Goal: Transaction & Acquisition: Book appointment/travel/reservation

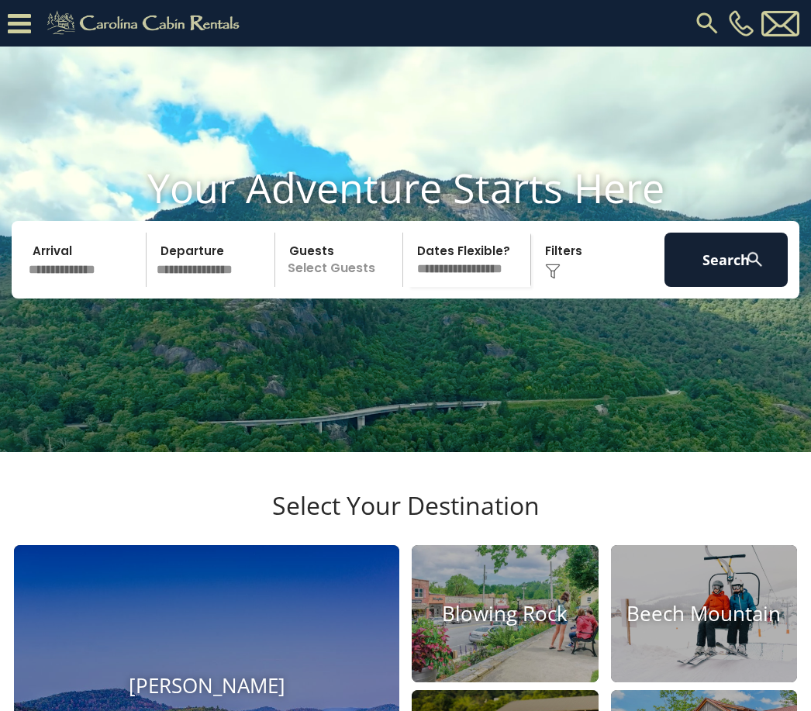
click at [90, 287] on input "text" at bounding box center [84, 260] width 123 height 54
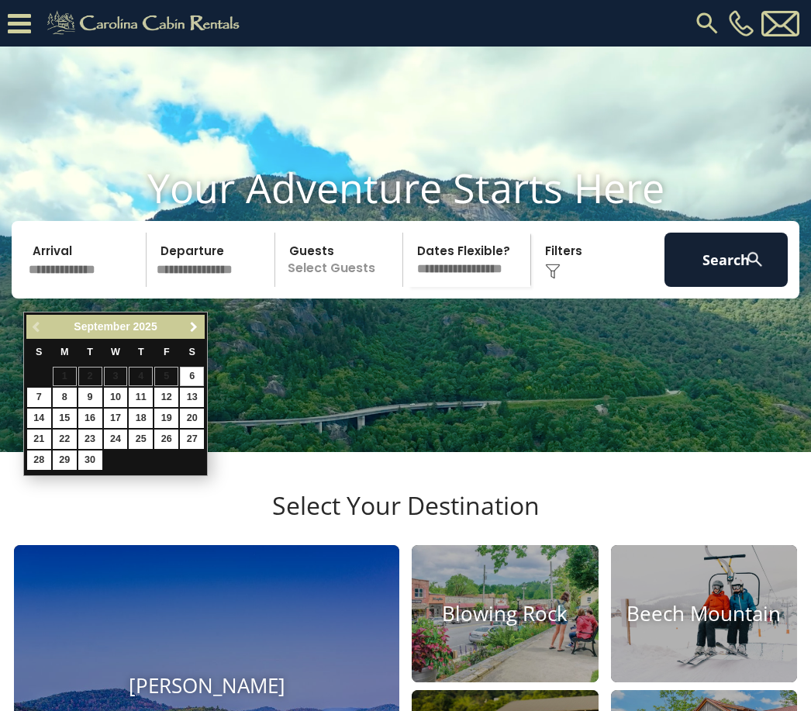
click at [201, 328] on link "Next" at bounding box center [193, 326] width 19 height 19
click at [202, 327] on link "Next" at bounding box center [193, 326] width 19 height 19
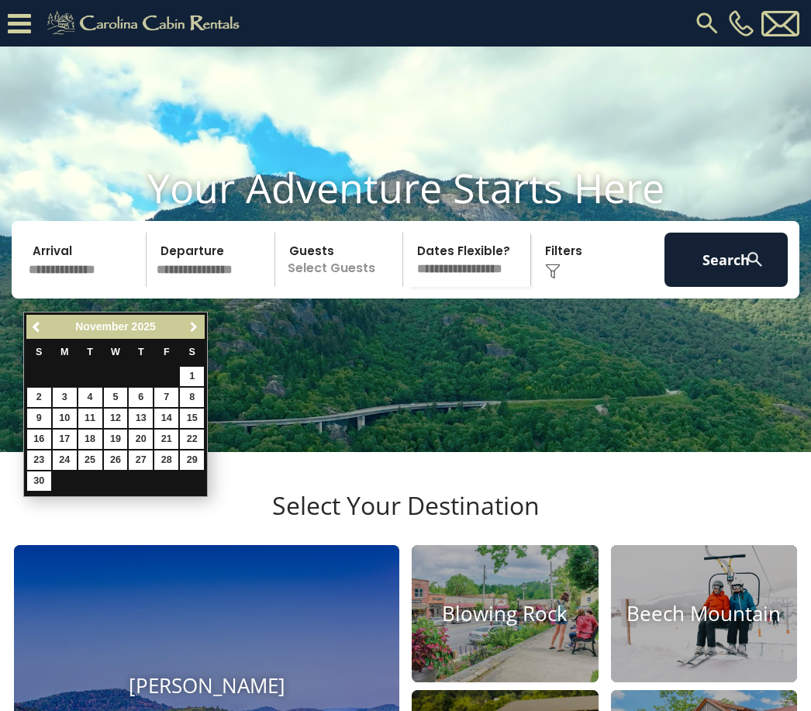
click at [202, 327] on link "Next" at bounding box center [193, 326] width 19 height 19
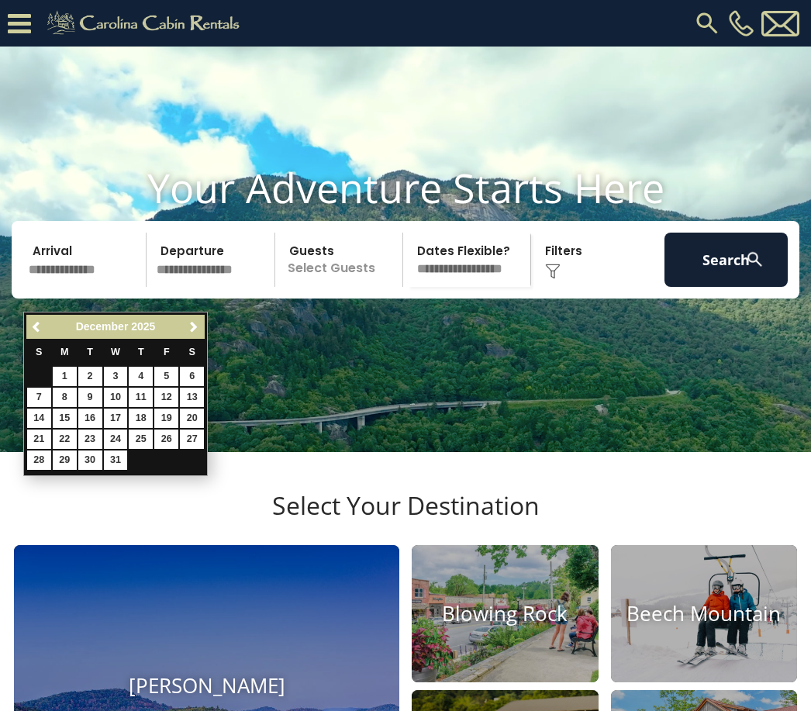
click at [202, 325] on link "Next" at bounding box center [193, 326] width 19 height 19
click at [197, 333] on span "Next" at bounding box center [194, 327] width 12 height 12
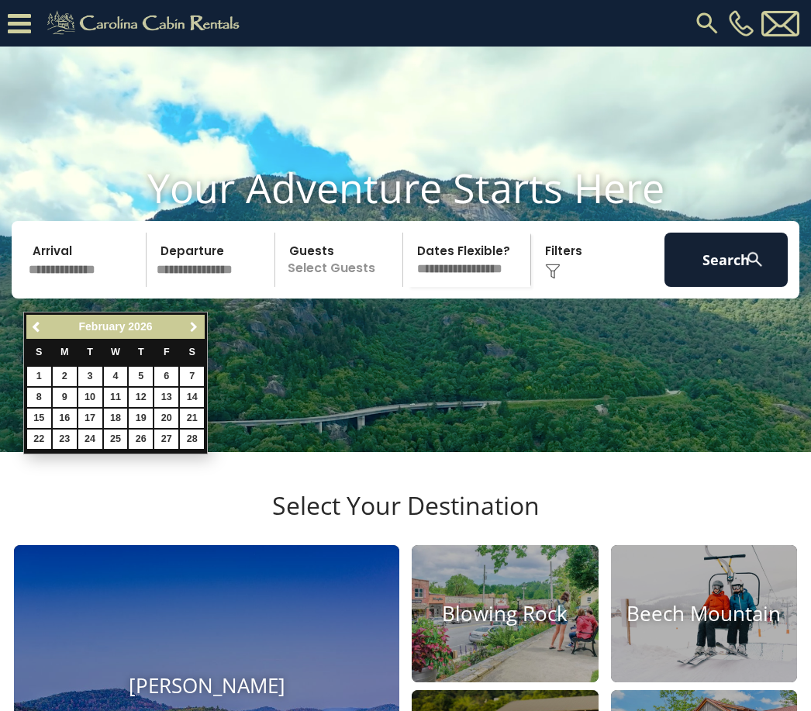
click at [199, 330] on span "Next" at bounding box center [194, 327] width 12 height 12
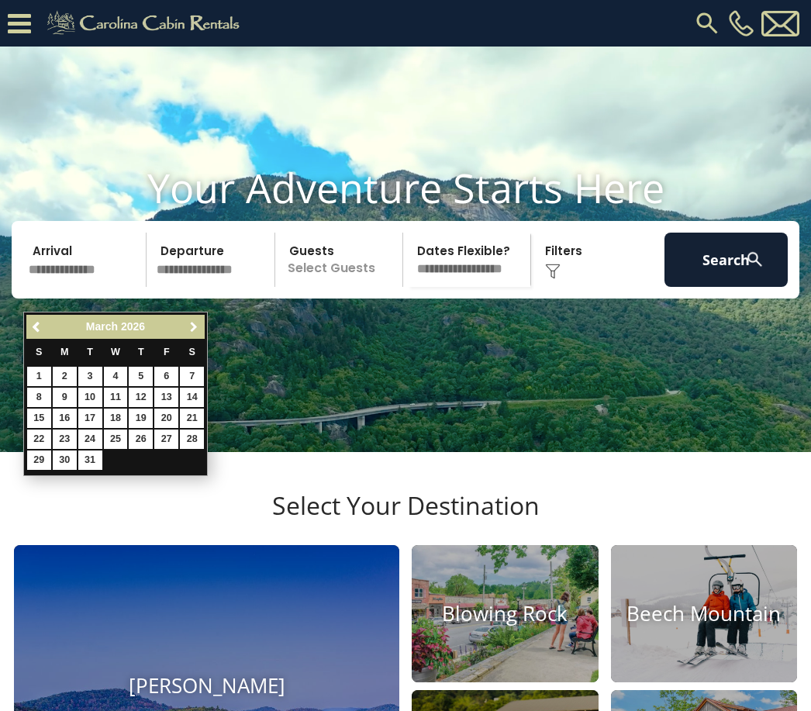
click at [199, 332] on span "Next" at bounding box center [194, 327] width 12 height 12
click at [202, 325] on link "Next" at bounding box center [193, 326] width 19 height 19
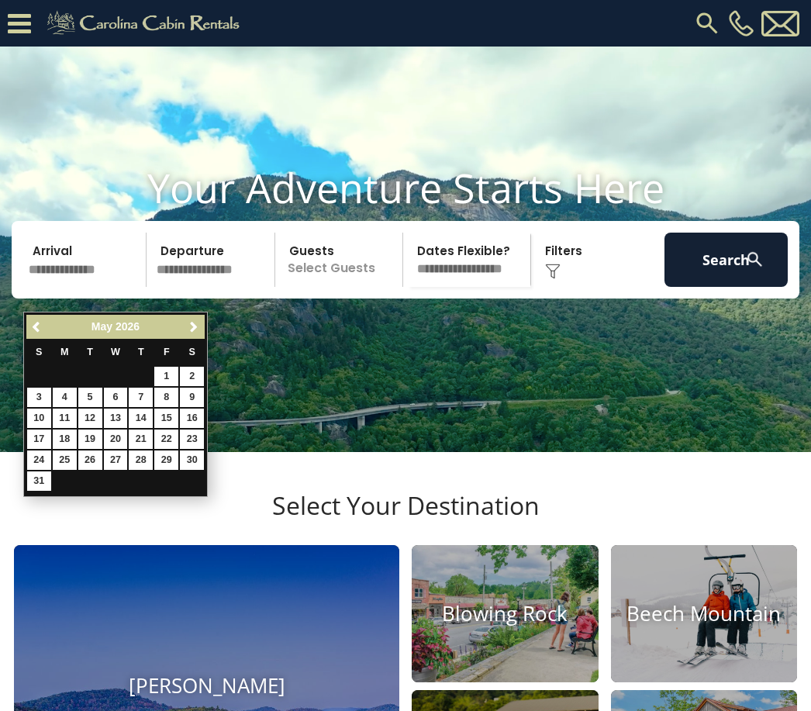
click at [203, 458] on link "30" at bounding box center [192, 460] width 24 height 19
type input "*******"
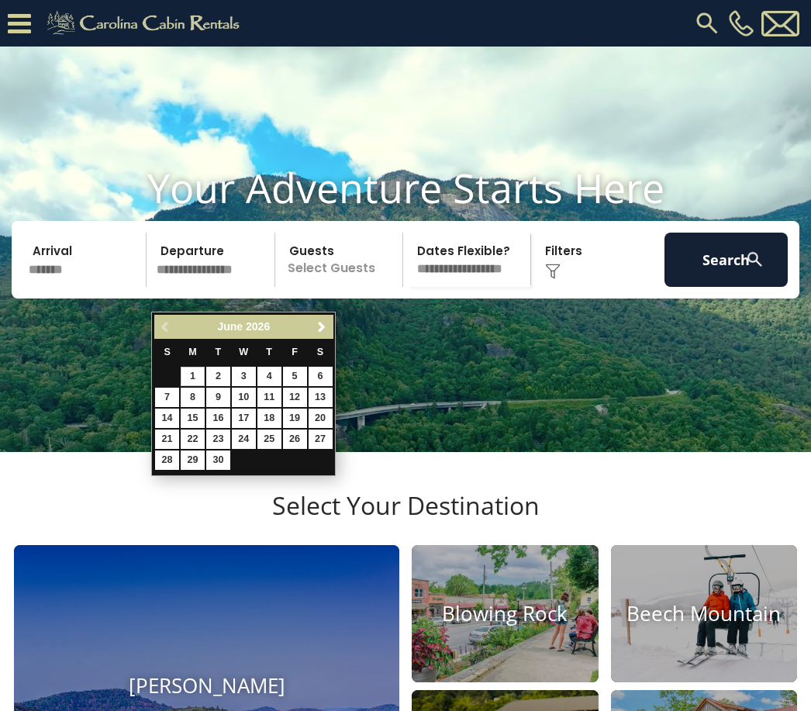
click at [195, 375] on link "1" at bounding box center [193, 376] width 24 height 19
type input "******"
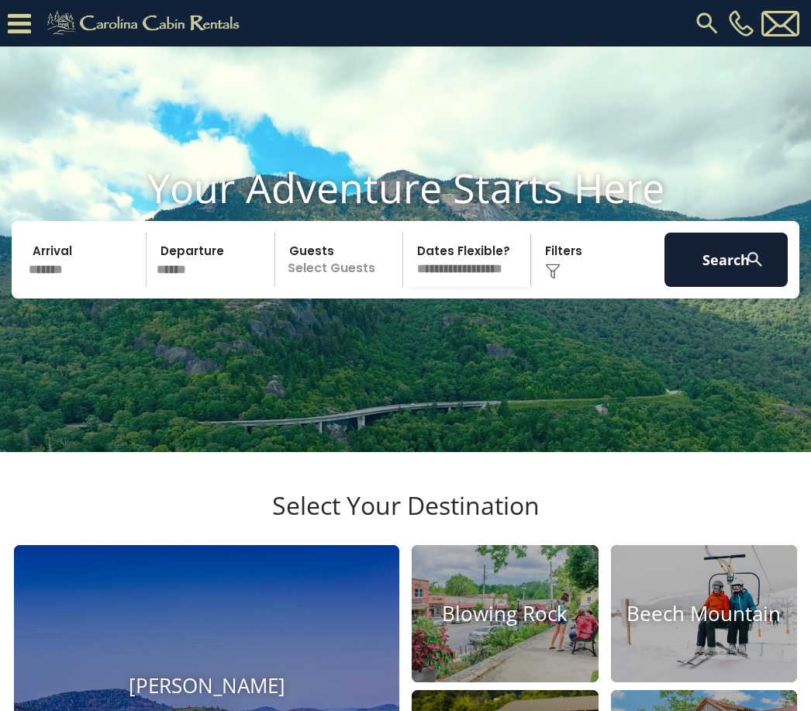
click at [354, 287] on p "Select Guests" at bounding box center [341, 260] width 123 height 54
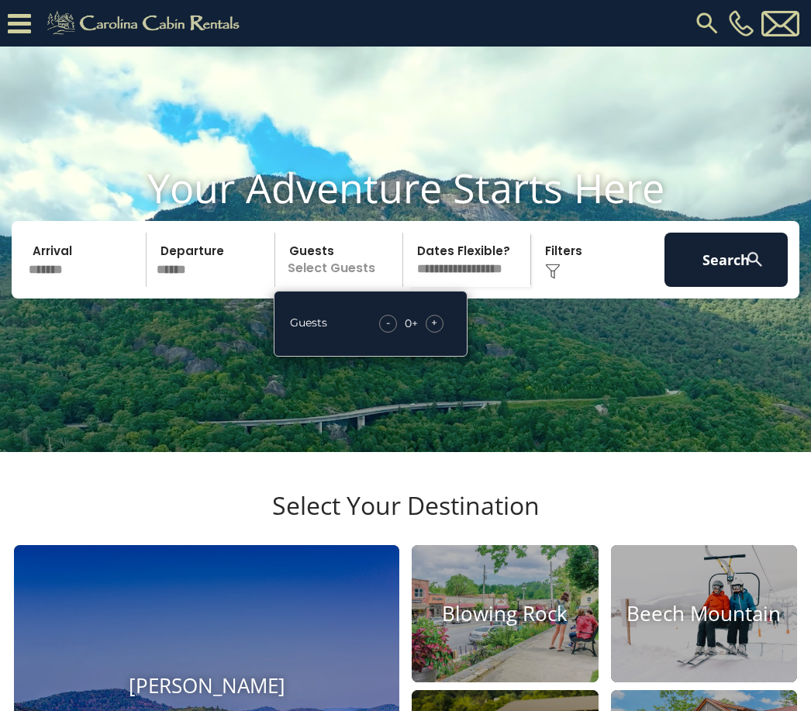
click at [449, 333] on div "- 0 + +" at bounding box center [412, 324] width 80 height 18
click at [454, 353] on div "Guests - 0 + +" at bounding box center [371, 324] width 194 height 66
click at [442, 333] on div "+" at bounding box center [435, 324] width 18 height 18
click at [441, 333] on div "+" at bounding box center [435, 324] width 18 height 18
click at [442, 333] on div "+" at bounding box center [435, 324] width 18 height 18
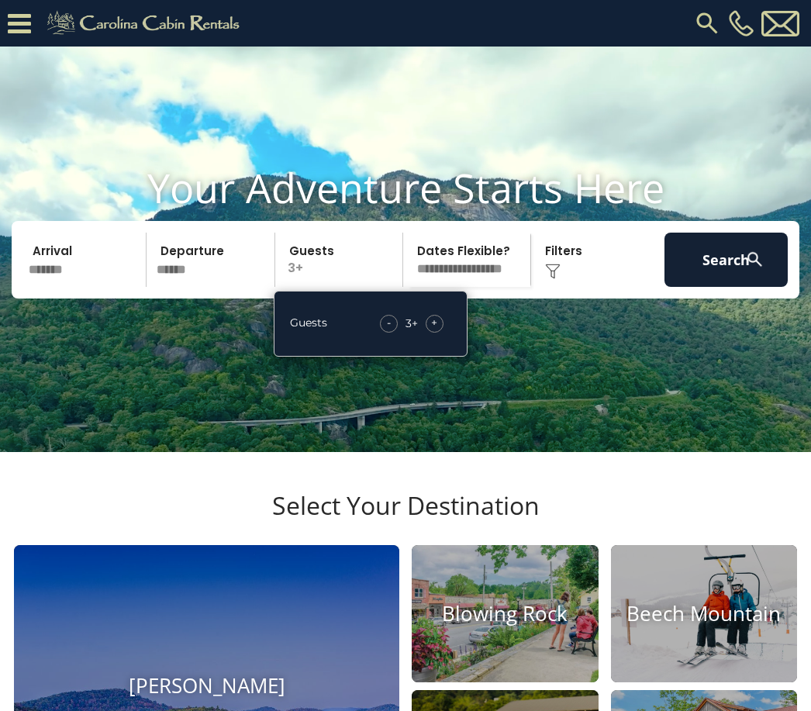
click at [438, 333] on div "+" at bounding box center [435, 324] width 18 height 18
click at [441, 333] on div "+" at bounding box center [435, 324] width 18 height 18
click at [439, 333] on div "+" at bounding box center [435, 324] width 18 height 18
click at [434, 330] on span "+" at bounding box center [434, 323] width 6 height 16
click at [451, 355] on div "Guests - 7 + +" at bounding box center [371, 324] width 194 height 66
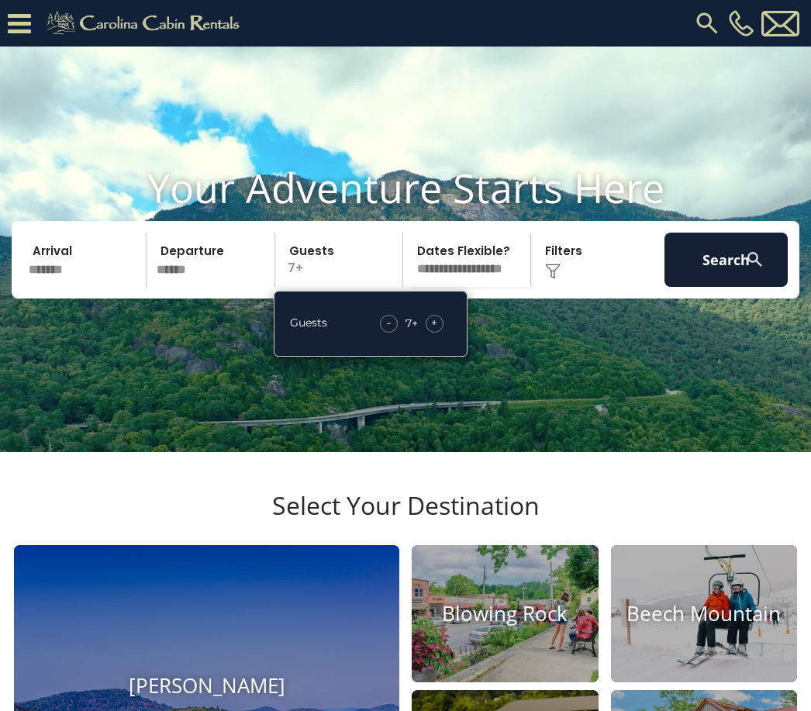
click at [441, 333] on div "+" at bounding box center [435, 324] width 18 height 18
click at [438, 333] on div "+" at bounding box center [435, 324] width 18 height 18
click at [442, 333] on div "+" at bounding box center [435, 324] width 18 height 18
click at [733, 287] on button "Search" at bounding box center [726, 260] width 123 height 54
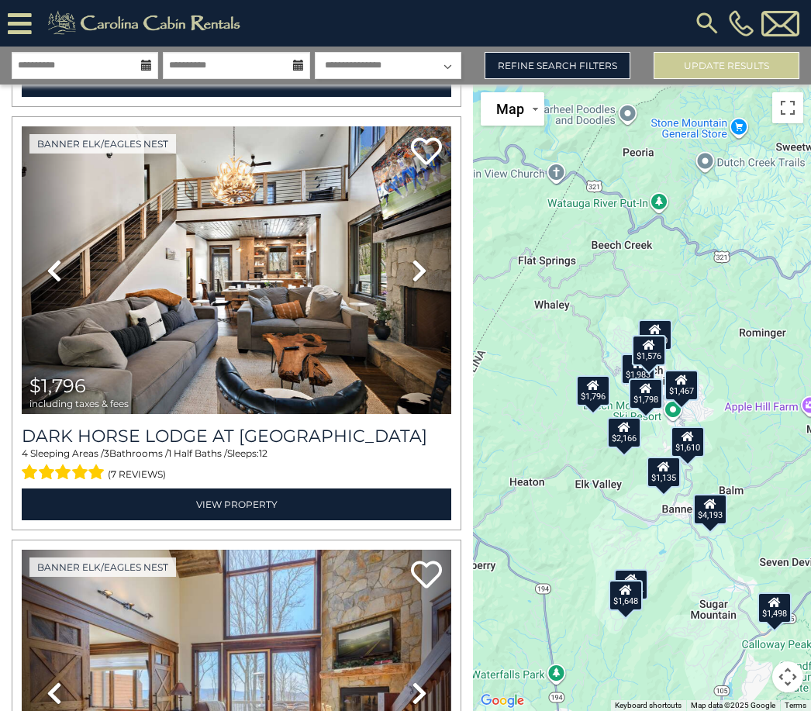
scroll to position [9, 0]
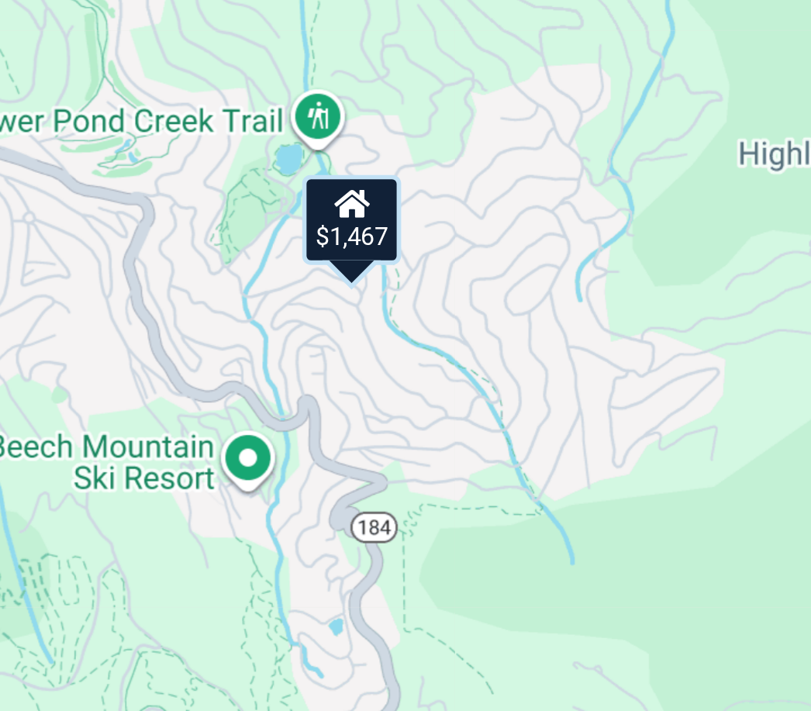
click at [647, 379] on icon at bounding box center [653, 384] width 12 height 11
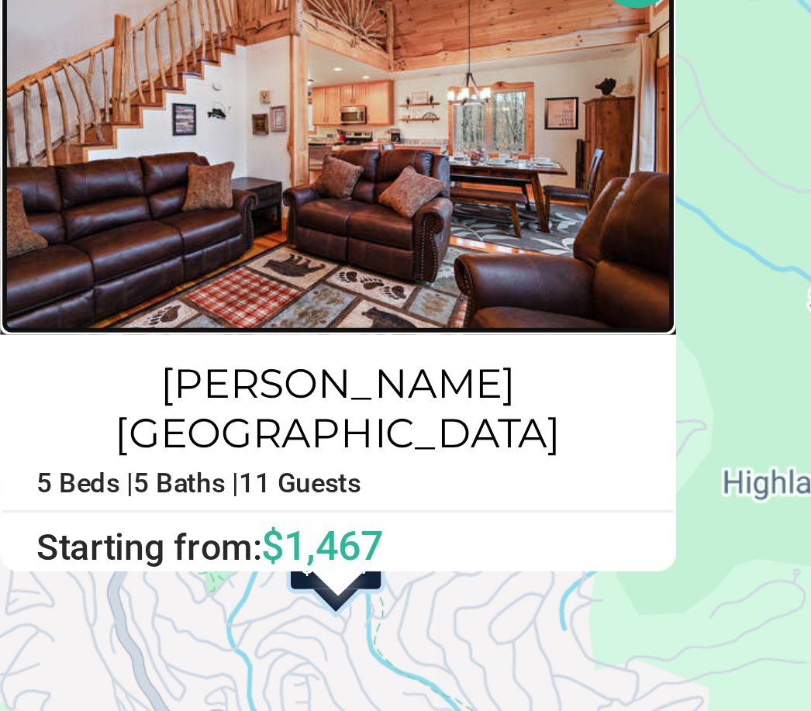
click at [532, 176] on img at bounding box center [648, 246] width 233 height 140
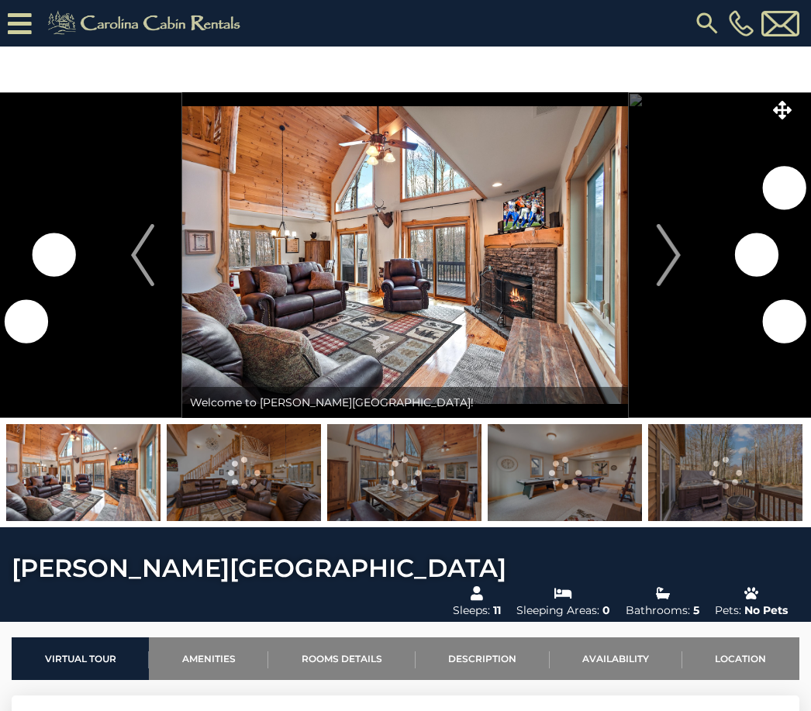
click at [671, 258] on img "Next" at bounding box center [668, 255] width 23 height 62
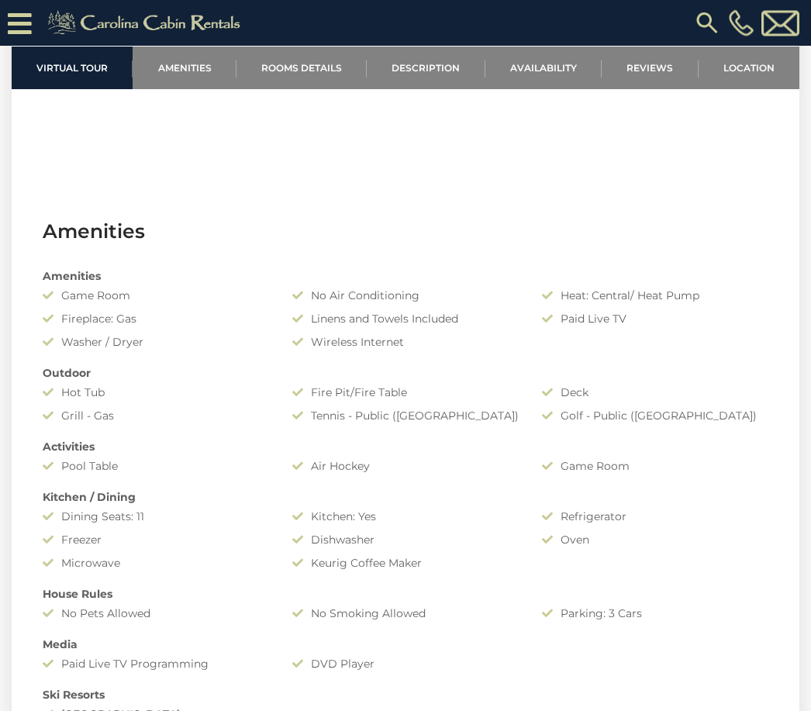
scroll to position [928, 0]
